Goal: Task Accomplishment & Management: Manage account settings

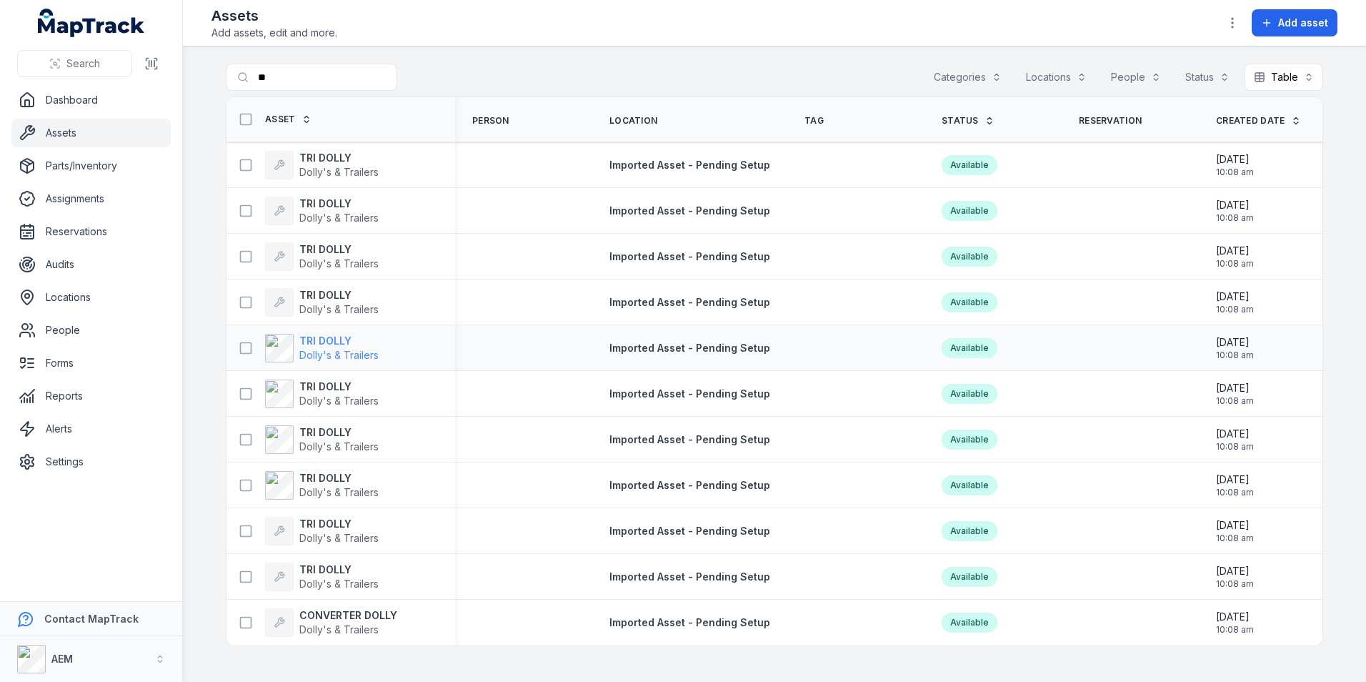
click at [336, 341] on strong "TRI DOLLY" at bounding box center [338, 341] width 79 height 14
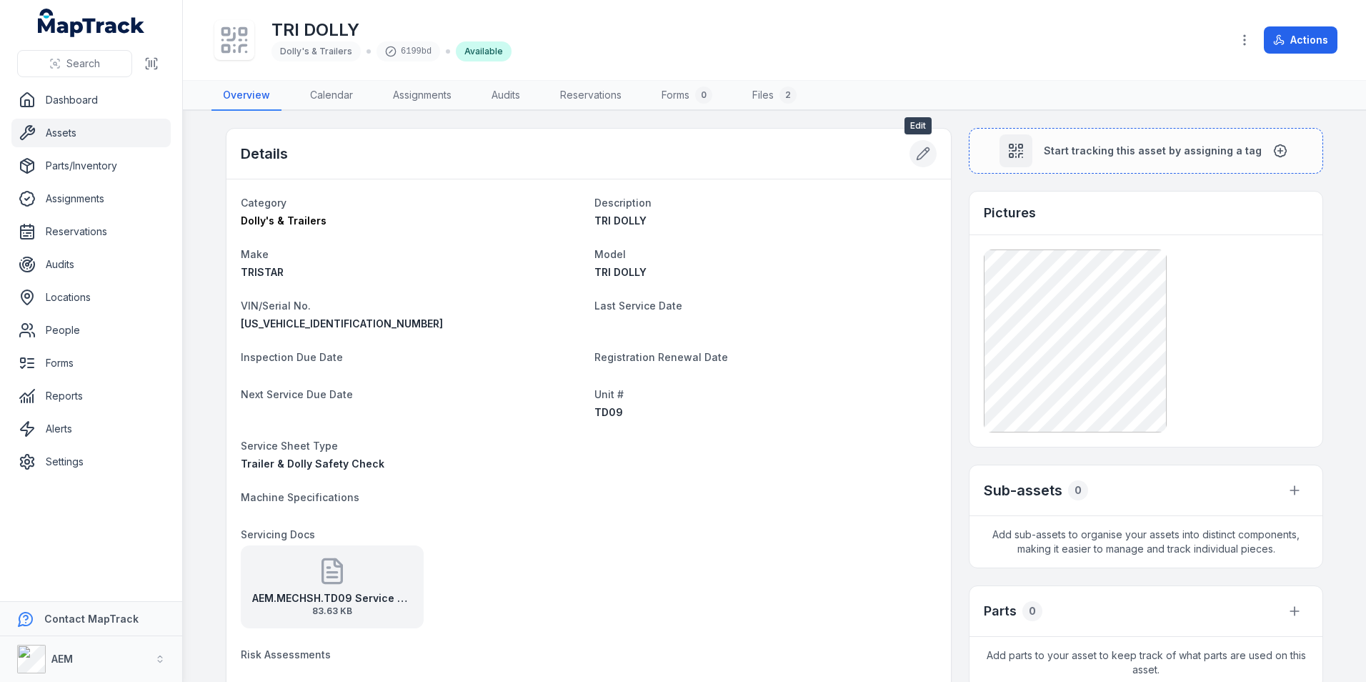
click at [914, 146] on button at bounding box center [922, 153] width 27 height 27
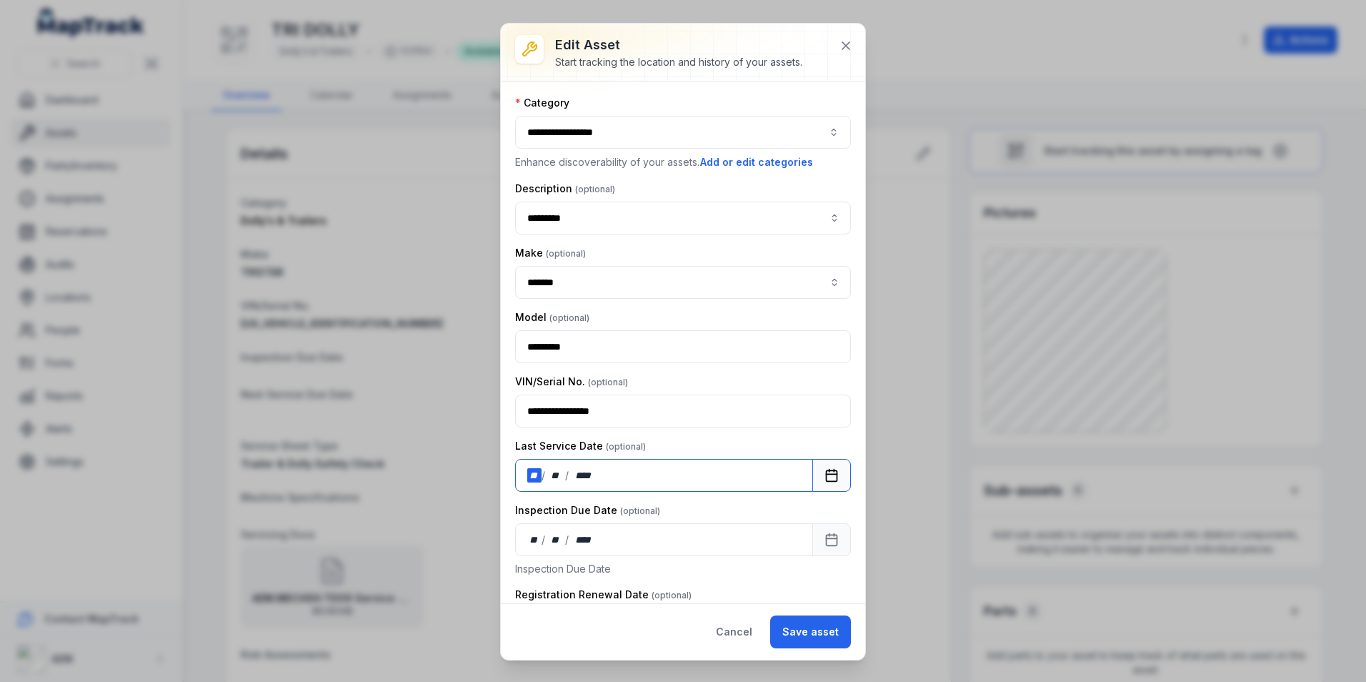
click at [541, 470] on div "/" at bounding box center [543, 475] width 5 height 14
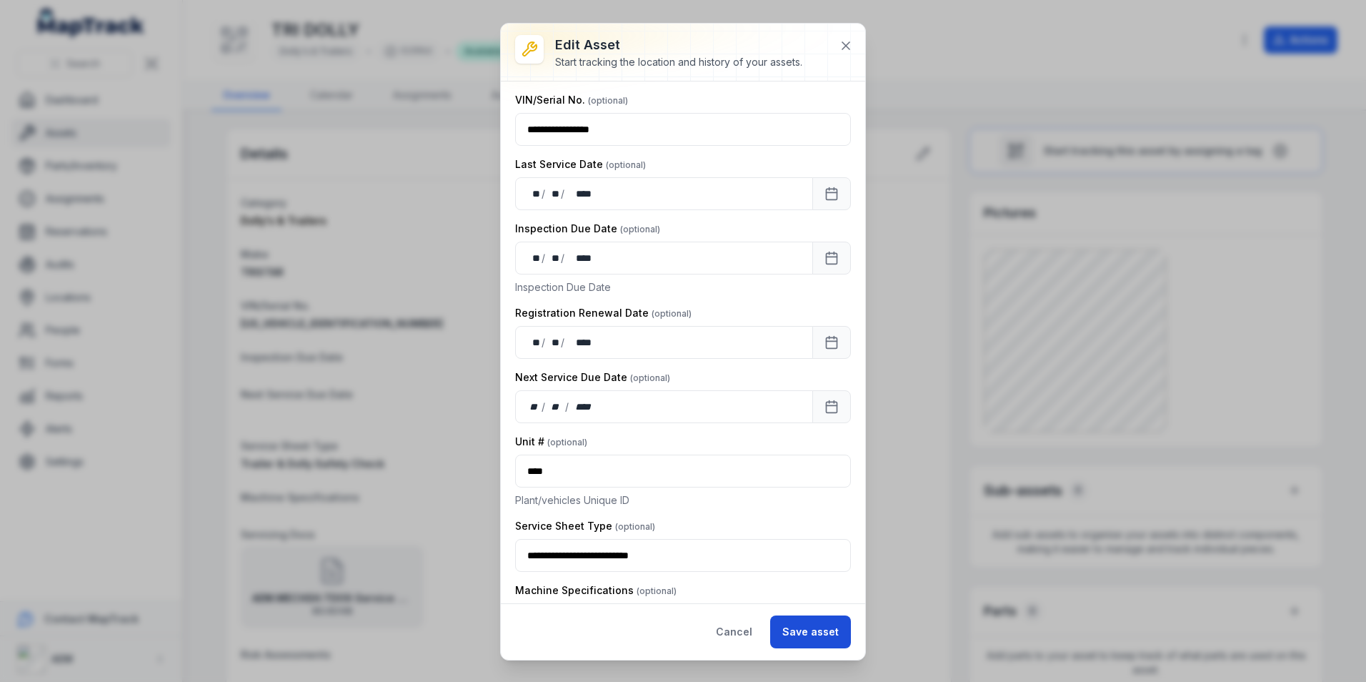
click at [816, 629] on button "Save asset" at bounding box center [810, 631] width 81 height 33
